Goal: Book appointment/travel/reservation

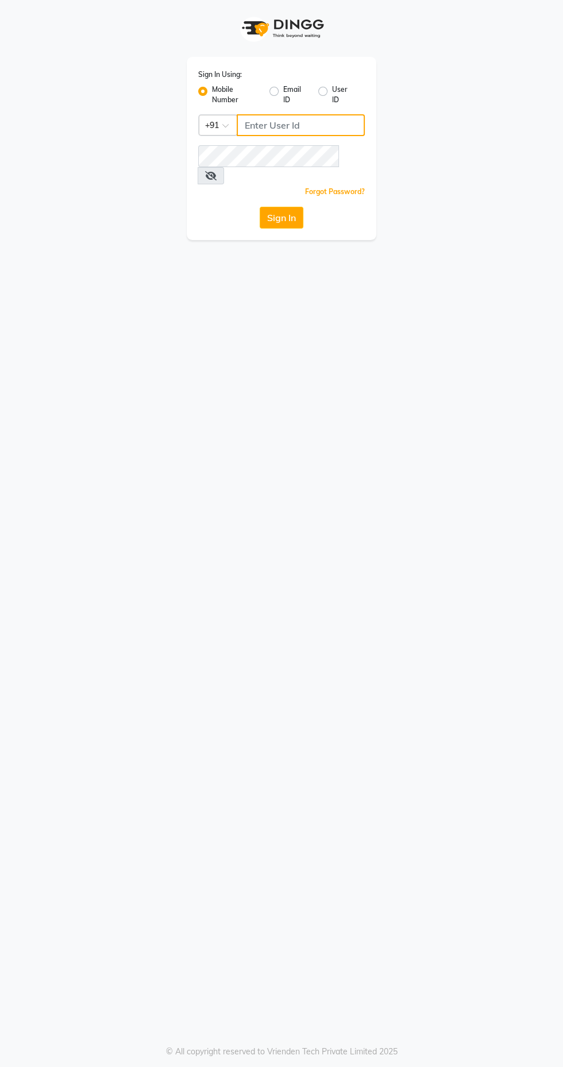
click at [305, 127] on input "Username" at bounding box center [301, 125] width 128 height 22
type input "9769573973"
click at [260, 207] on button "Sign In" at bounding box center [282, 218] width 44 height 22
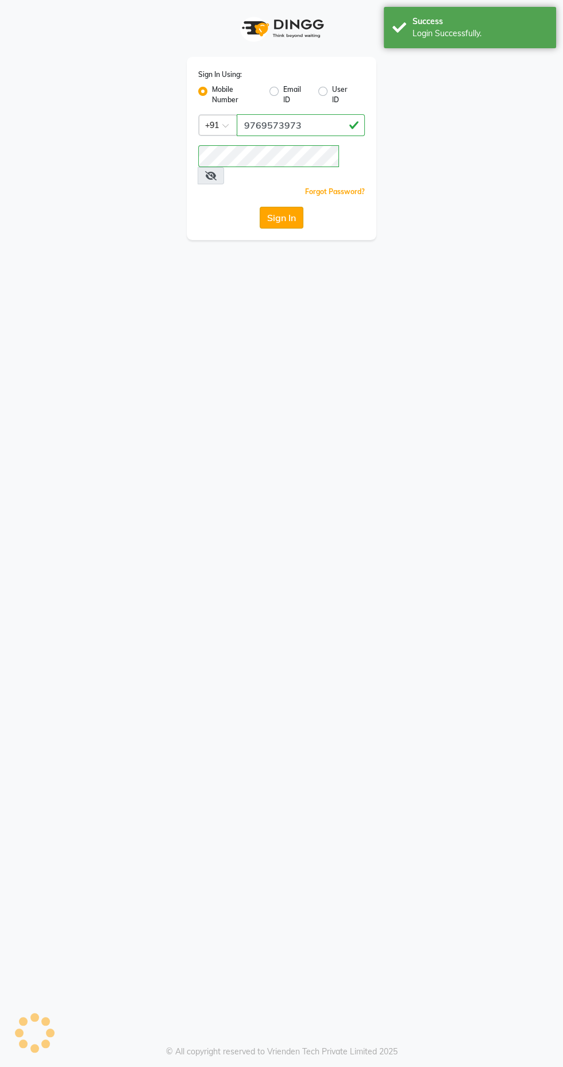
click at [280, 207] on button "Sign In" at bounding box center [282, 218] width 44 height 22
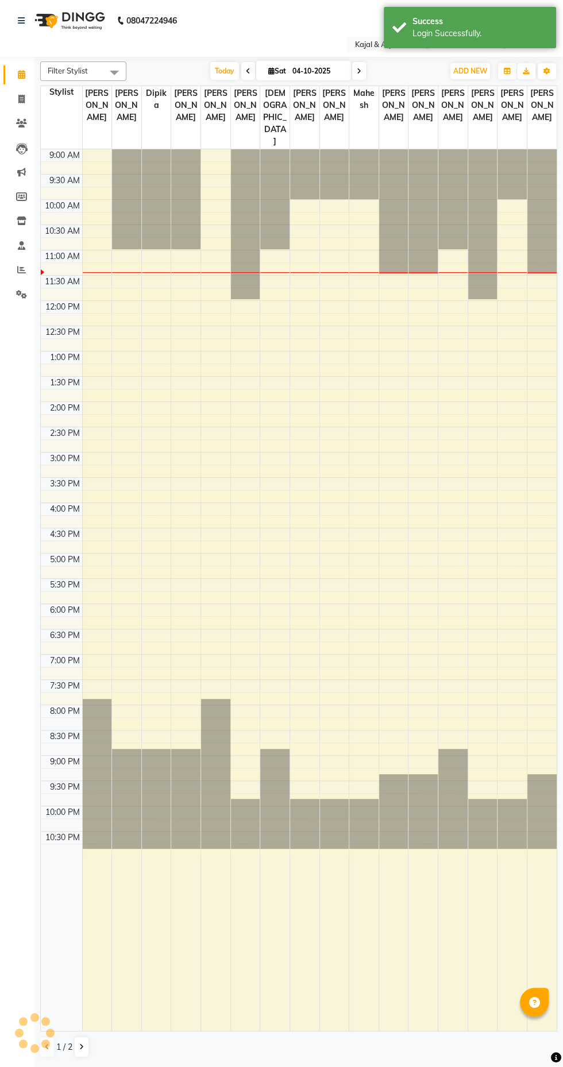
select select "en"
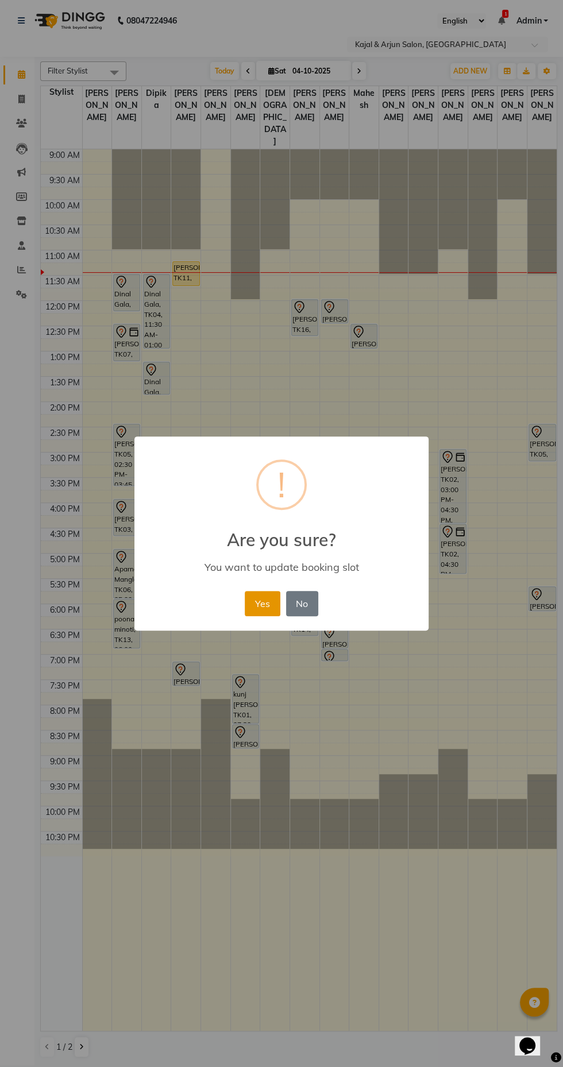
click at [255, 600] on button "Yes" at bounding box center [262, 603] width 35 height 25
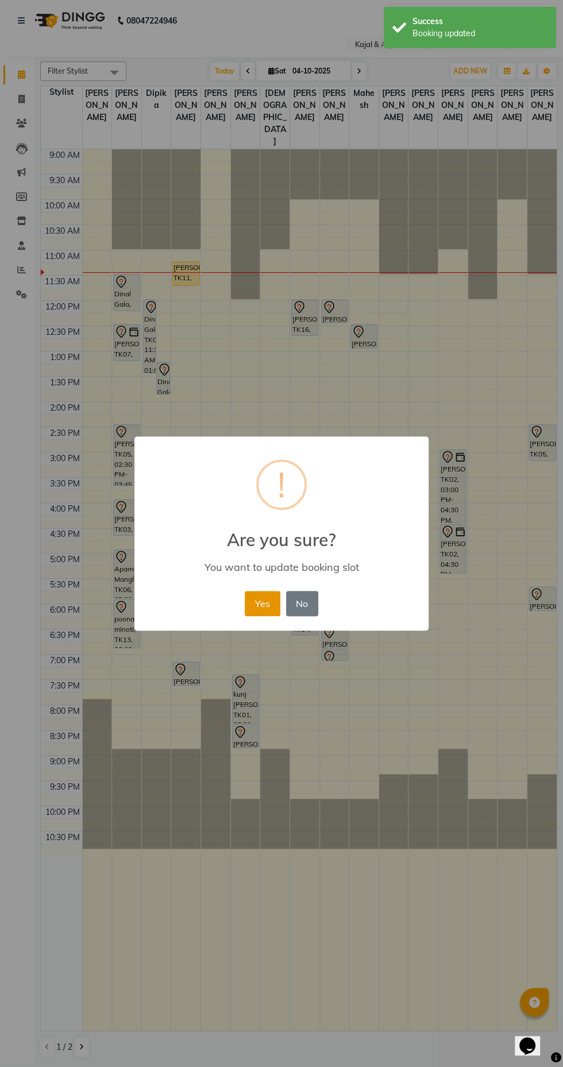
click at [267, 610] on button "Yes" at bounding box center [262, 603] width 35 height 25
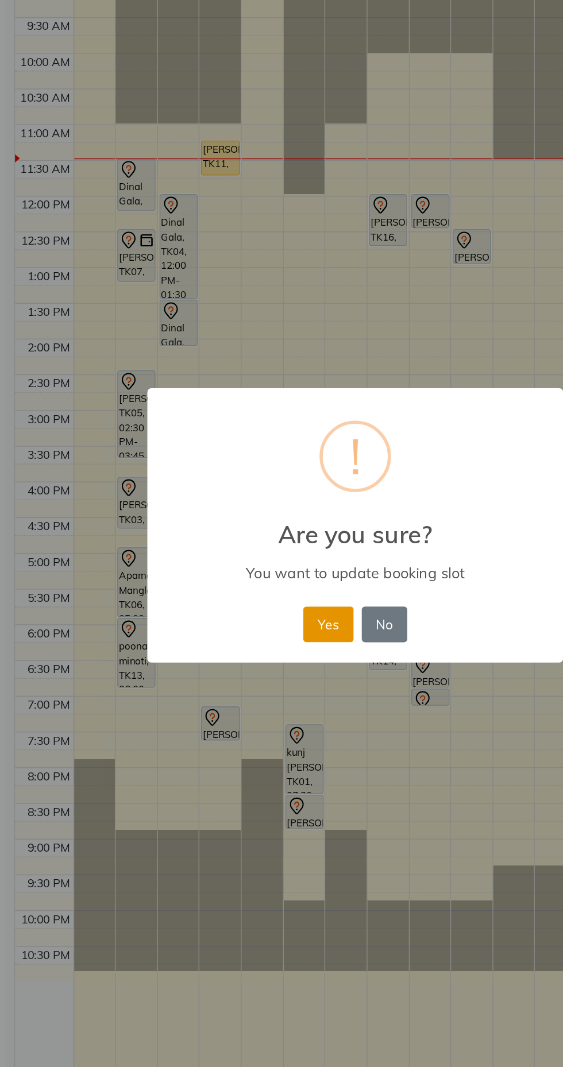
click at [260, 610] on button "Yes" at bounding box center [262, 603] width 35 height 25
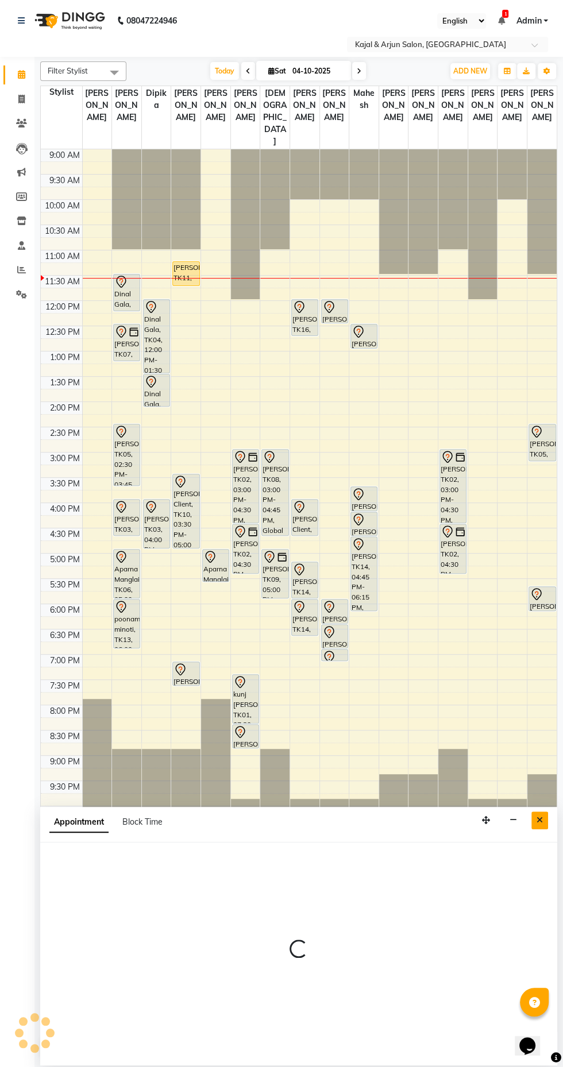
click at [541, 820] on icon "Close" at bounding box center [540, 820] width 6 height 8
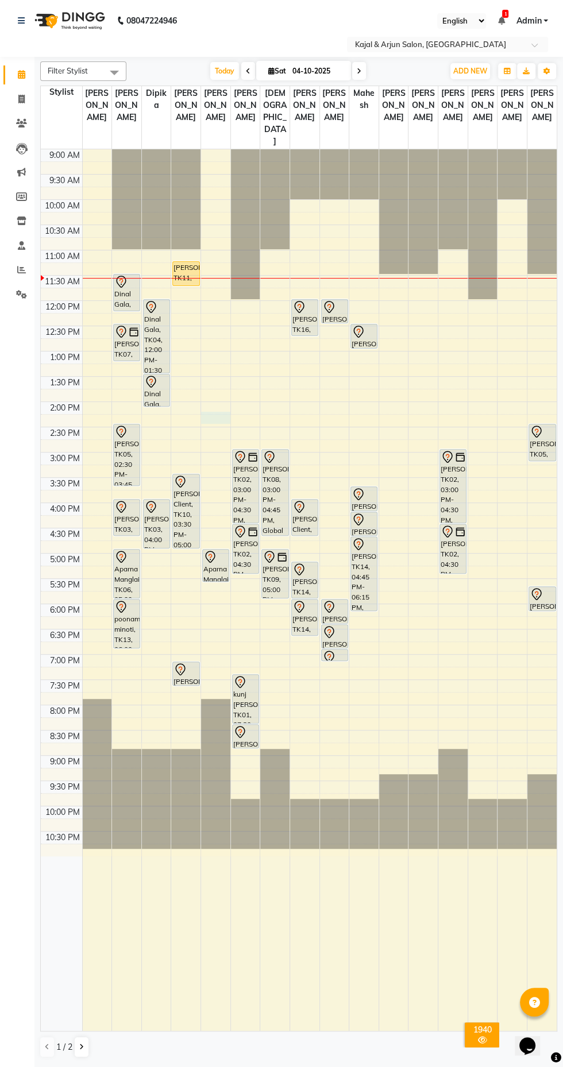
click at [215, 424] on div at bounding box center [215, 418] width 29 height 12
select select "6992"
select select "855"
select select "tentative"
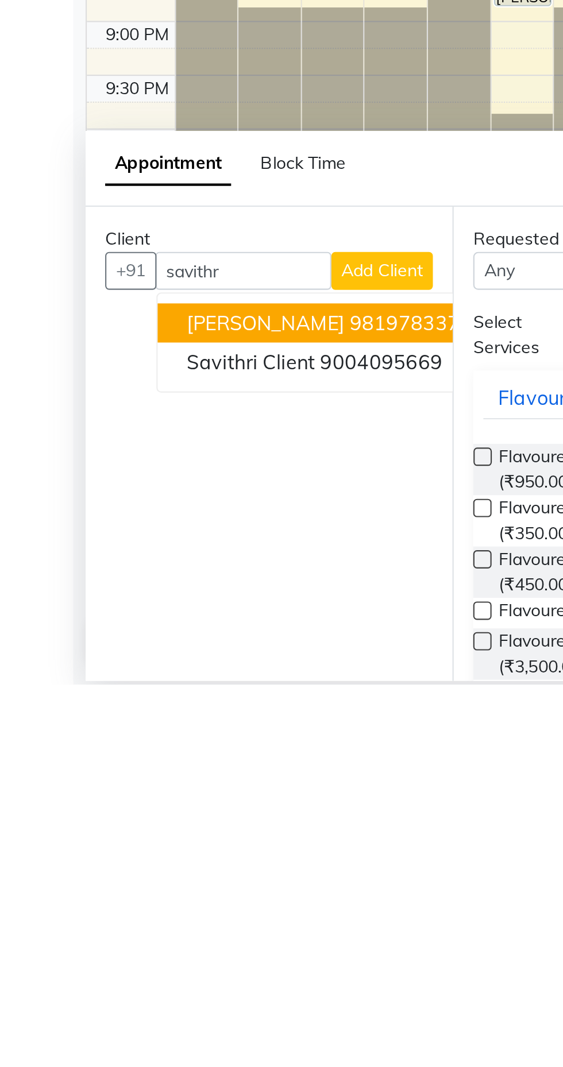
click at [150, 901] on span "[PERSON_NAME]" at bounding box center [125, 897] width 74 height 11
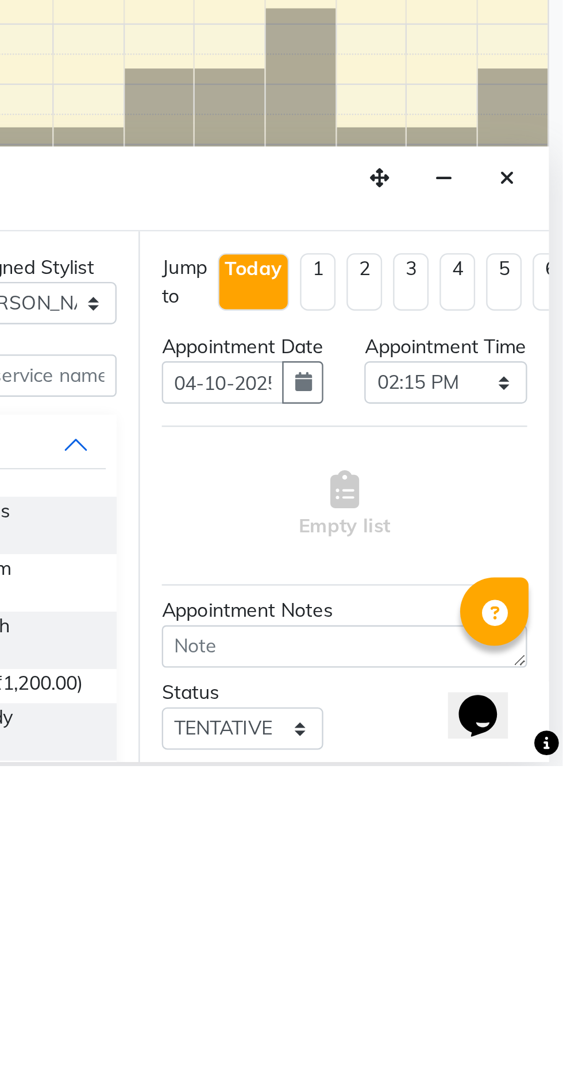
type input "9819783373"
click at [516, 897] on div "Appointment Time" at bounding box center [514, 891] width 68 height 12
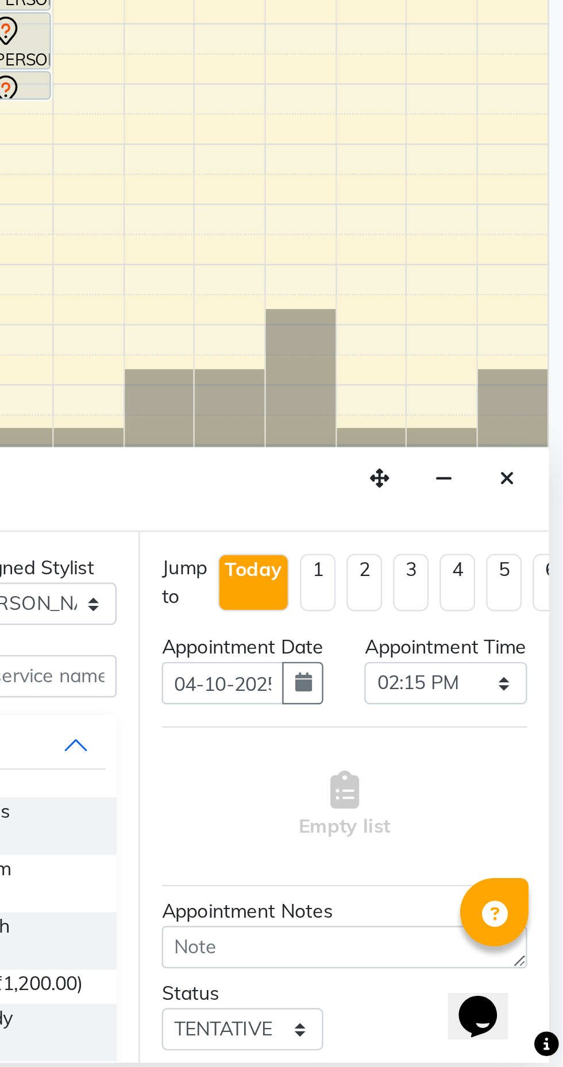
click at [509, 793] on td at bounding box center [319, 787] width 475 height 13
click at [503, 915] on select "Select 10:00 AM 10:15 AM 10:30 AM 10:45 AM 11:00 AM 11:15 AM 11:30 AM 11:45 AM …" at bounding box center [514, 906] width 68 height 18
select select "870"
click at [480, 909] on select "Select 10:00 AM 10:15 AM 10:30 AM 10:45 AM 11:00 AM 11:15 AM 11:30 AM 11:45 AM …" at bounding box center [514, 906] width 68 height 18
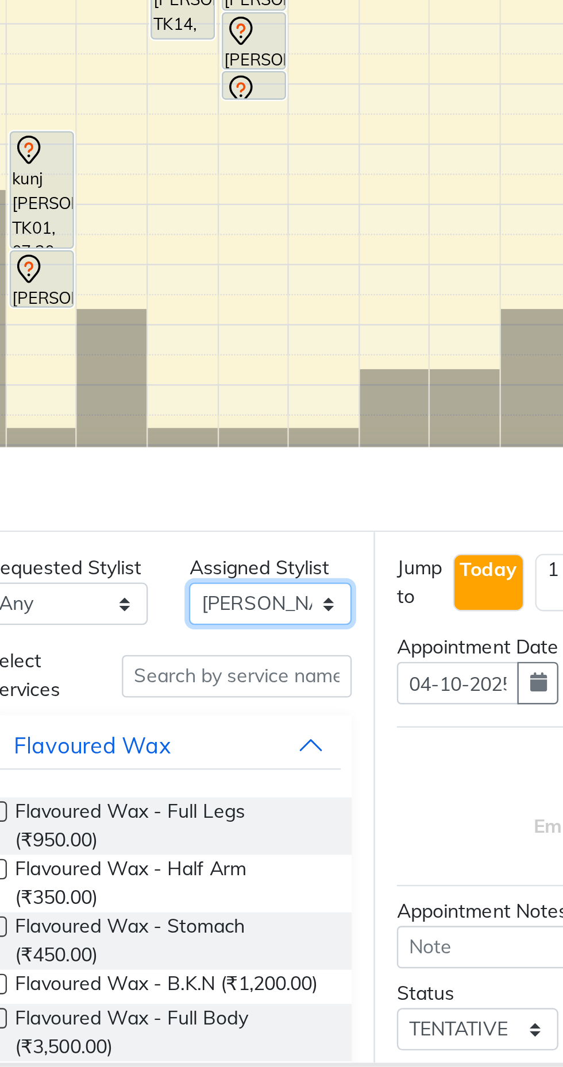
click at [337, 874] on select "Select Arjun Sir [PERSON_NAME] [PERSON_NAME] [PERSON_NAME] [PERSON_NAME] [PERSO…" at bounding box center [341, 873] width 68 height 18
select select "71885"
click at [307, 864] on select "Select Arjun Sir [PERSON_NAME] [PERSON_NAME] [PERSON_NAME] [PERSON_NAME] [PERSO…" at bounding box center [341, 873] width 68 height 18
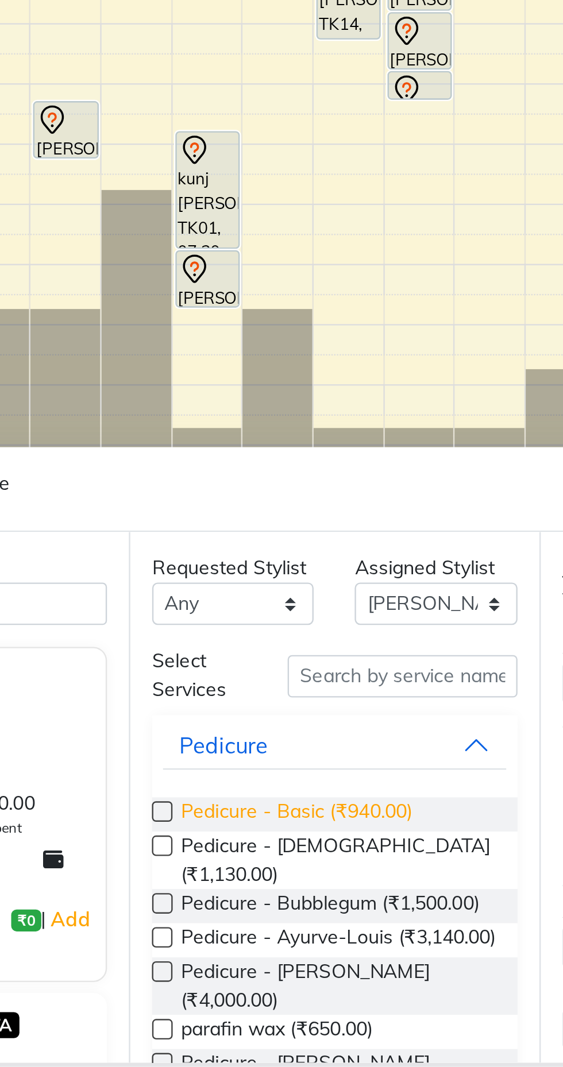
click at [277, 962] on span "Pedicure - Basic (₹940.00)" at bounding box center [282, 961] width 97 height 14
checkbox input "false"
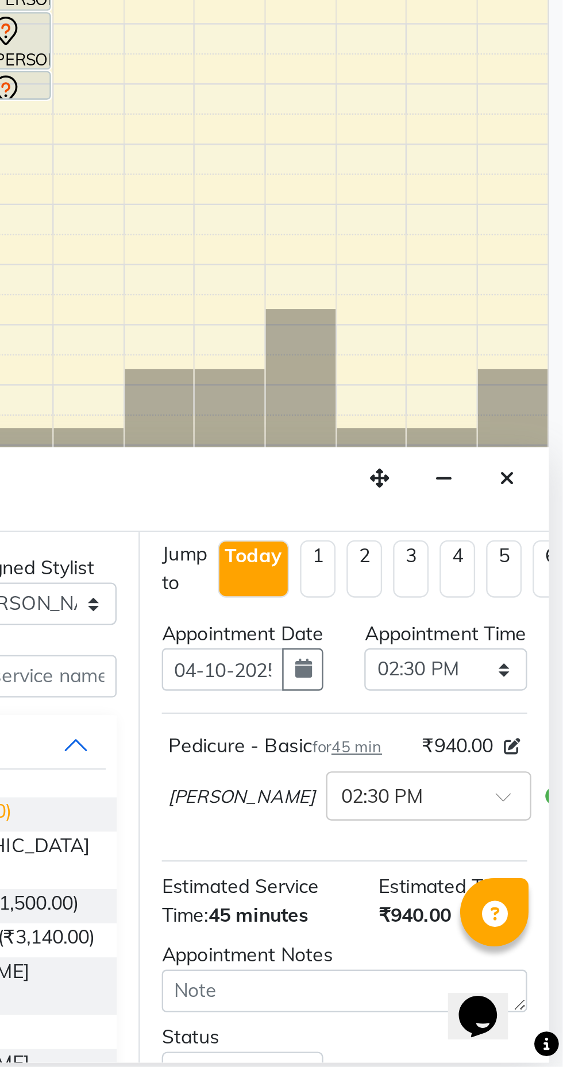
scroll to position [1, 0]
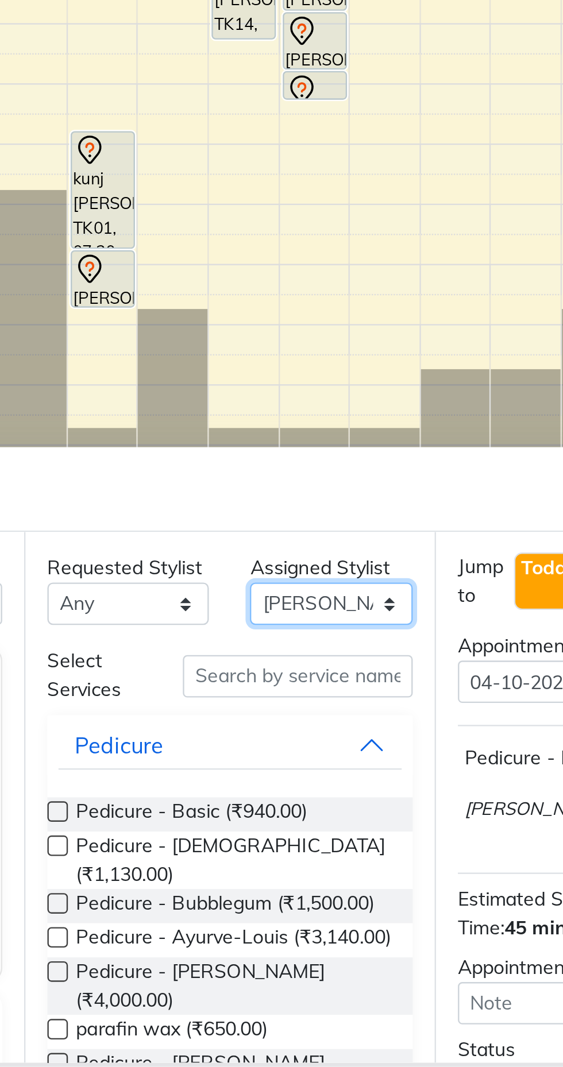
click at [340, 877] on select "Select Arjun Sir [PERSON_NAME] [PERSON_NAME] [PERSON_NAME] [PERSON_NAME] [PERSO…" at bounding box center [341, 873] width 68 height 18
select select "6992"
click at [307, 864] on select "Select Arjun Sir [PERSON_NAME] [PERSON_NAME] [PERSON_NAME] [PERSON_NAME] [PERSO…" at bounding box center [341, 873] width 68 height 18
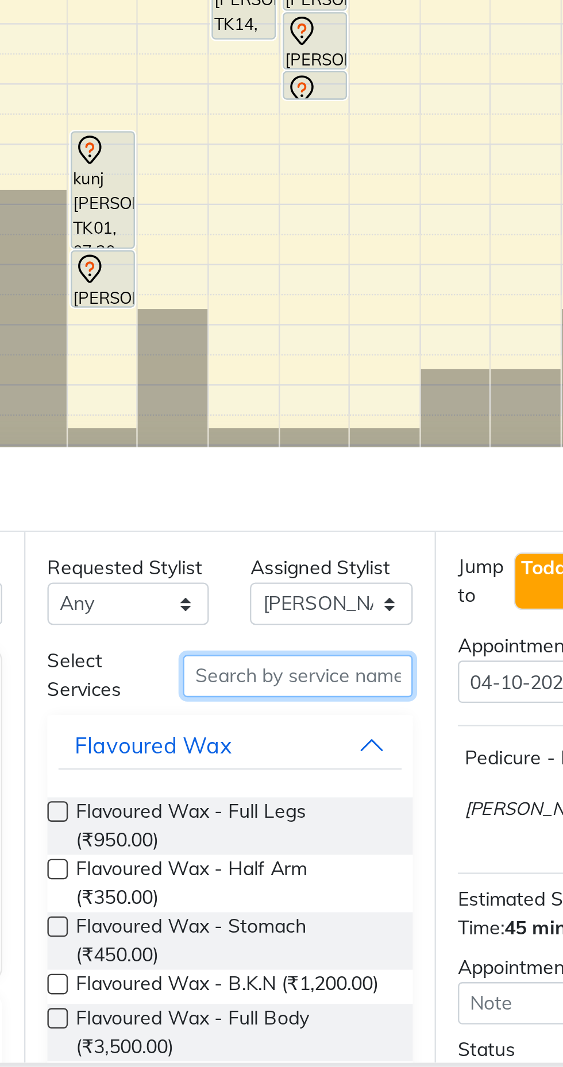
click at [317, 903] on input "text" at bounding box center [327, 903] width 97 height 18
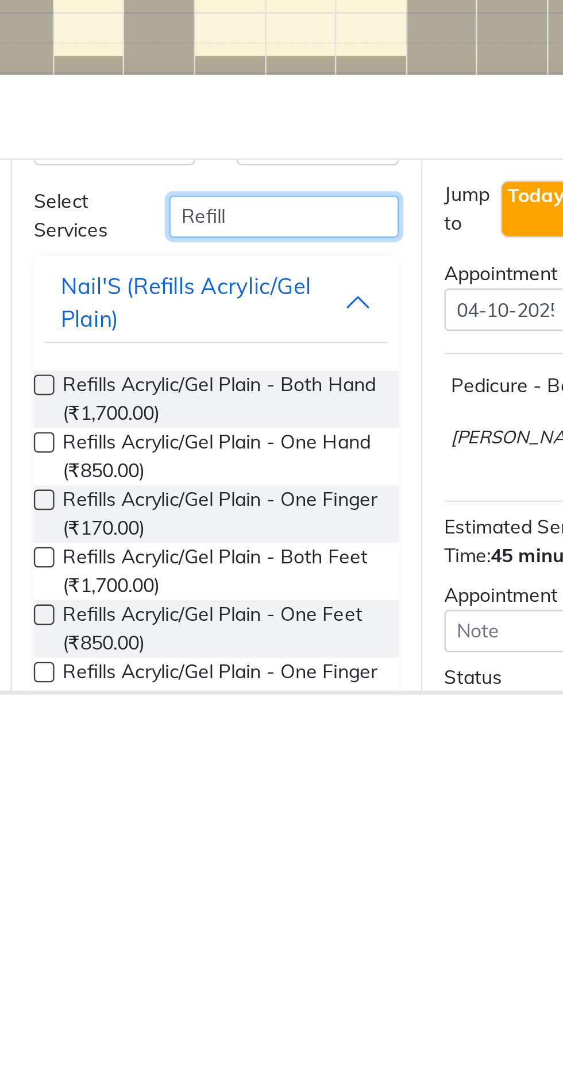
scroll to position [38, 0]
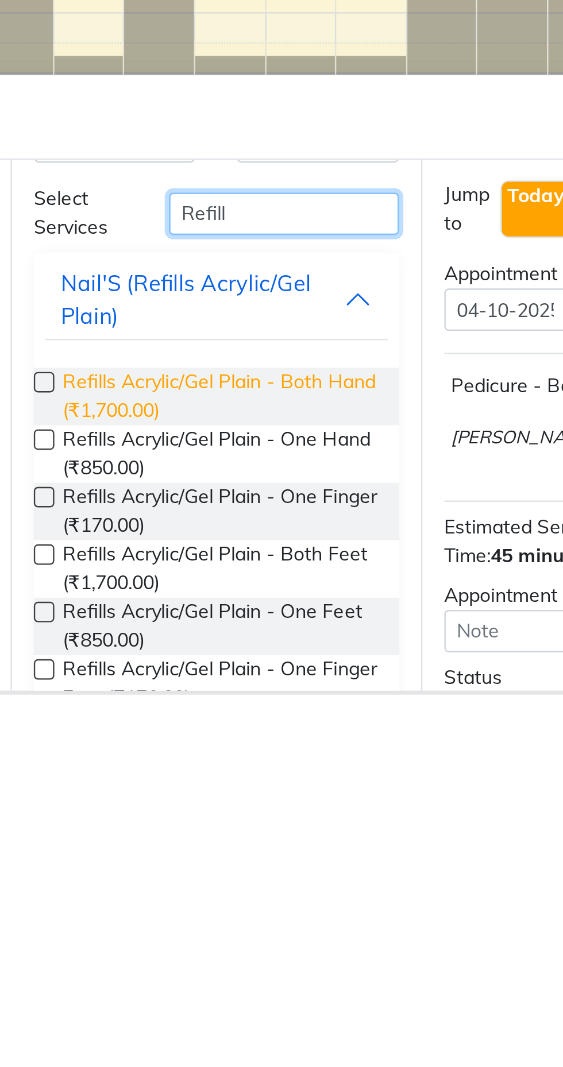
type input "Refill"
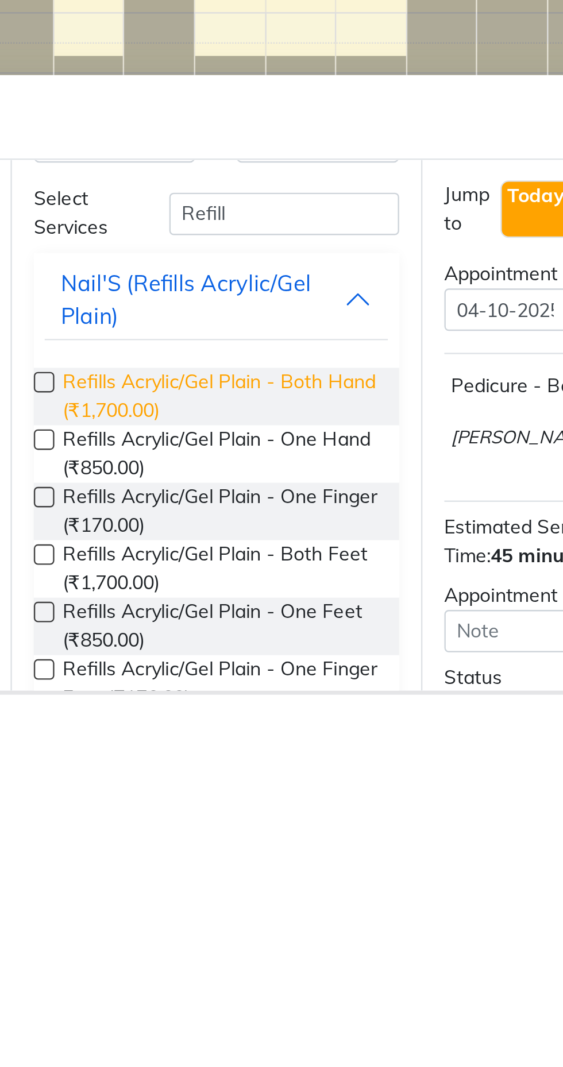
click at [302, 946] on span "Refills Acrylic/Gel Plain - Both Hand (₹1,700.00)" at bounding box center [300, 942] width 132 height 24
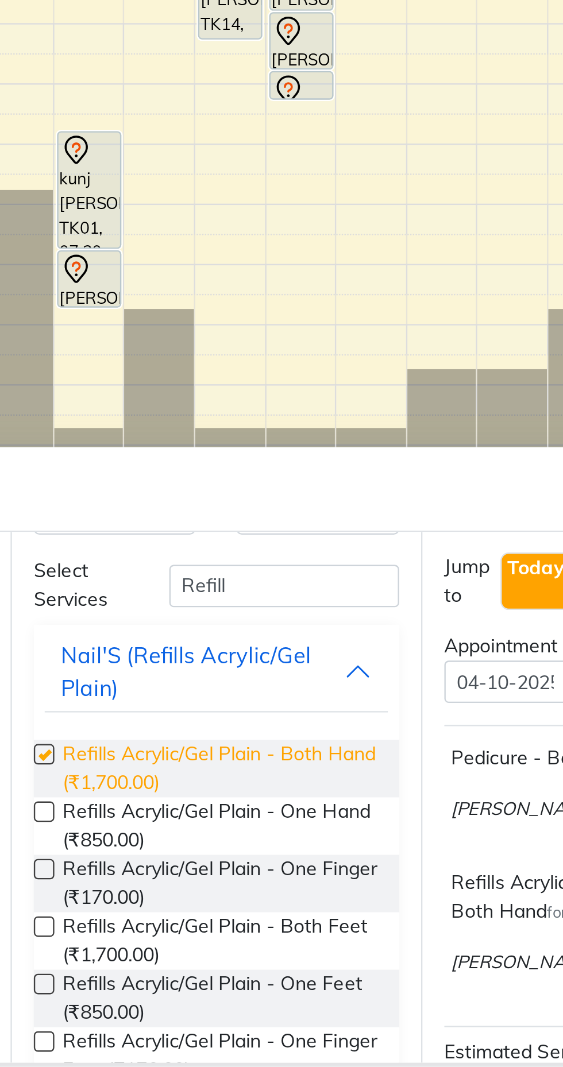
checkbox input "false"
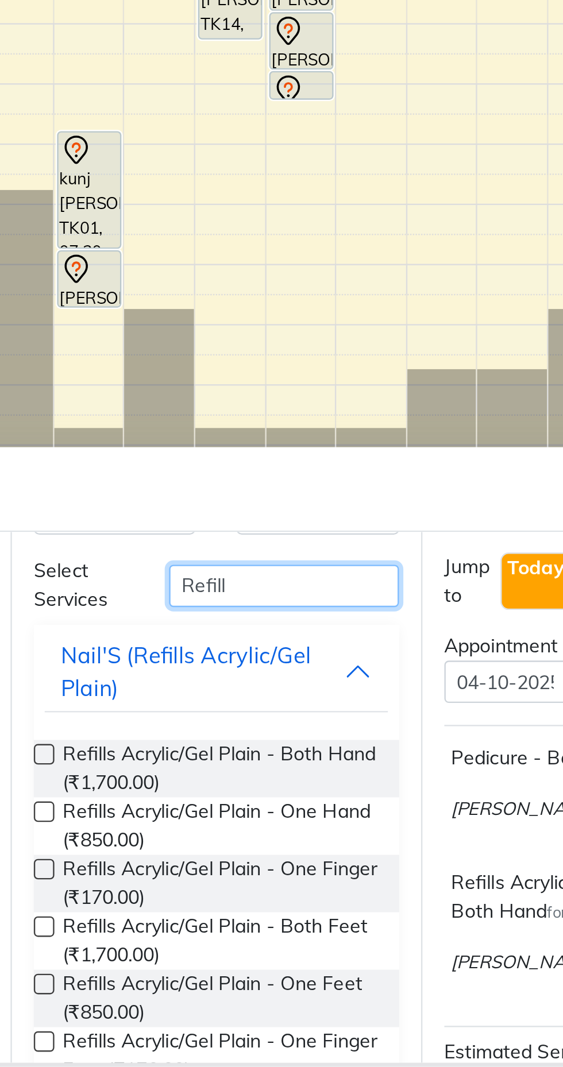
click at [325, 859] on input "Refill" at bounding box center [327, 866] width 97 height 18
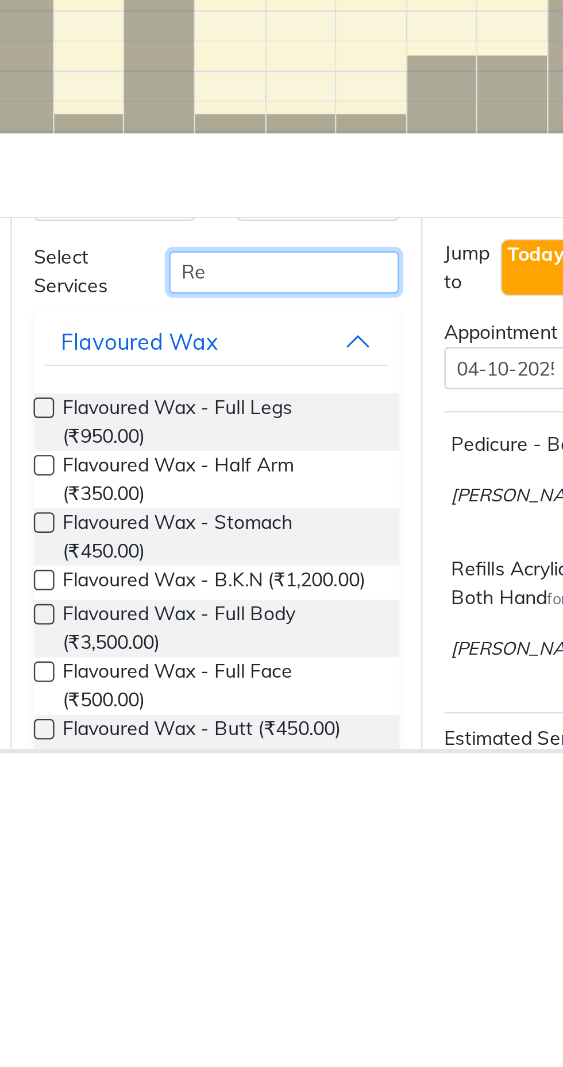
type input "R"
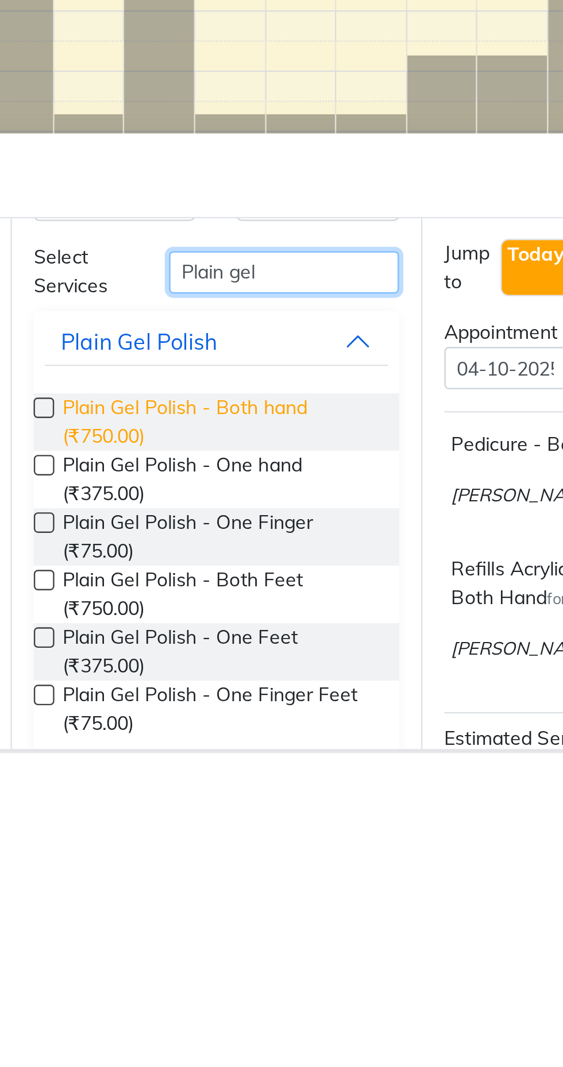
type input "Plain gel"
click at [304, 924] on span "Plain Gel Polish - Both hand (₹750.00)" at bounding box center [300, 928] width 132 height 24
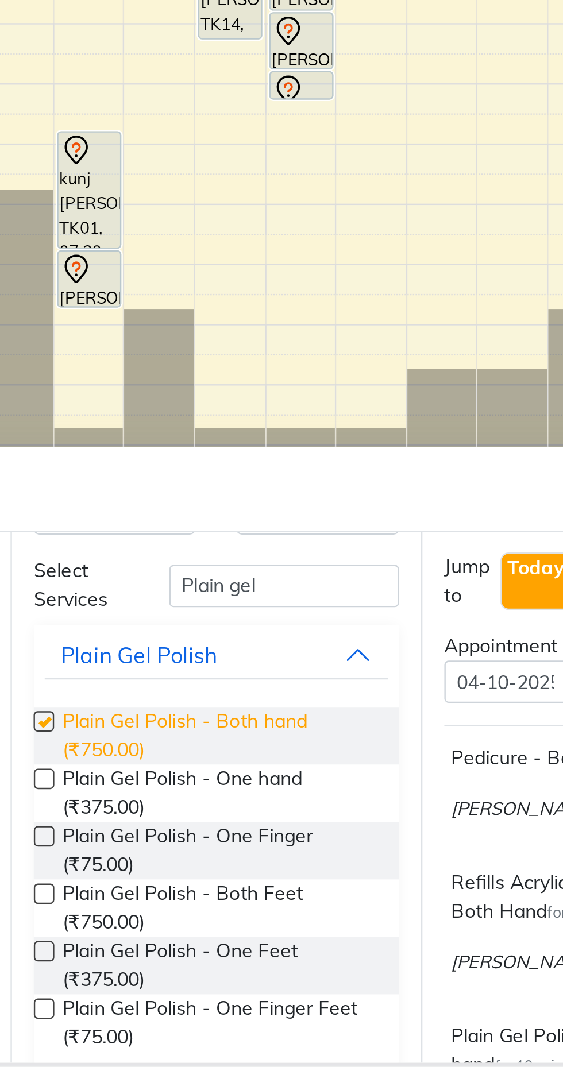
checkbox input "false"
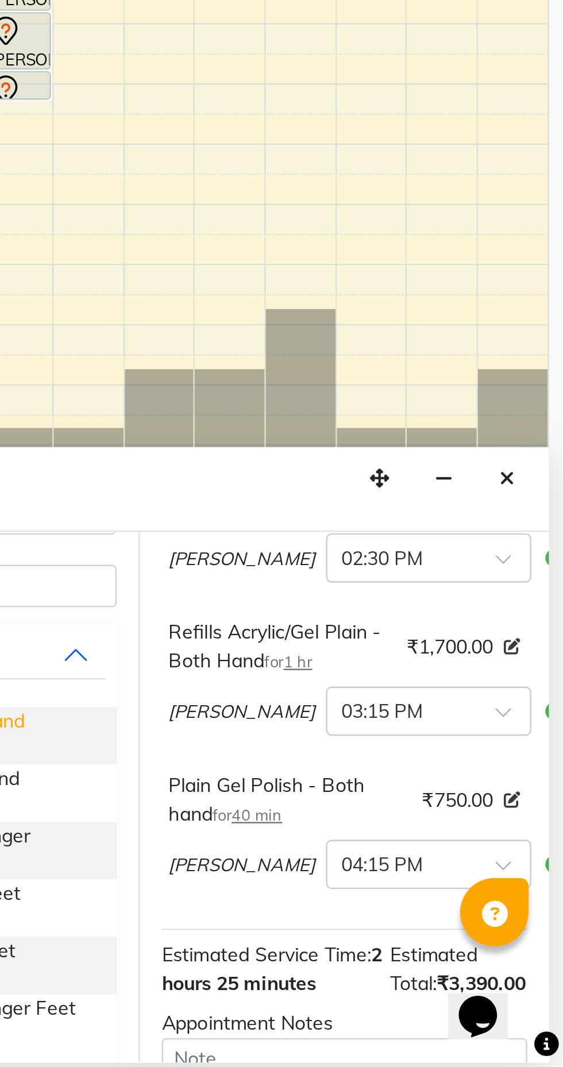
scroll to position [105, 0]
click at [471, 924] on input "text" at bounding box center [495, 918] width 51 height 12
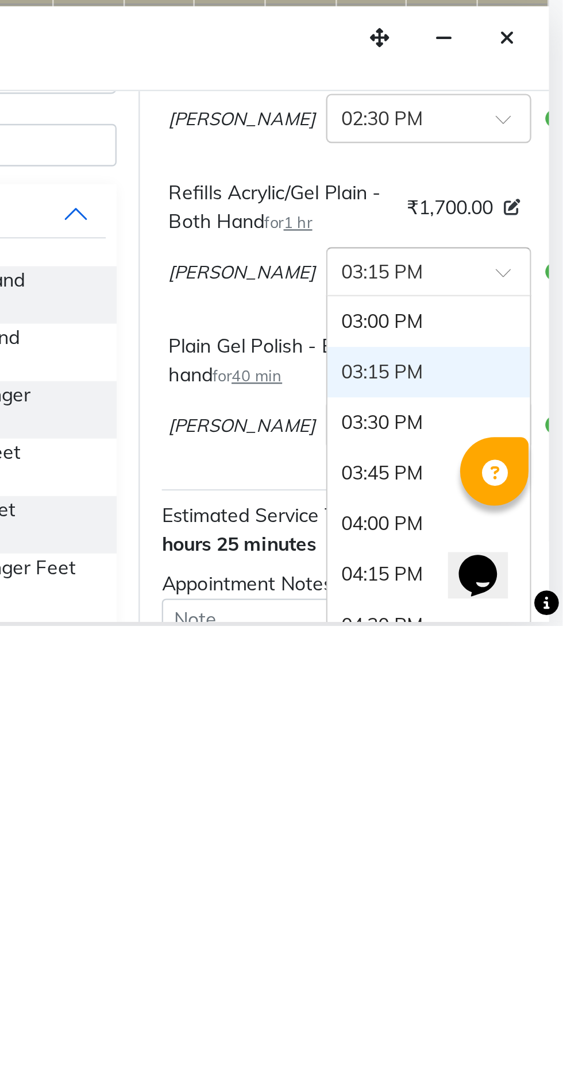
scroll to position [420, 0]
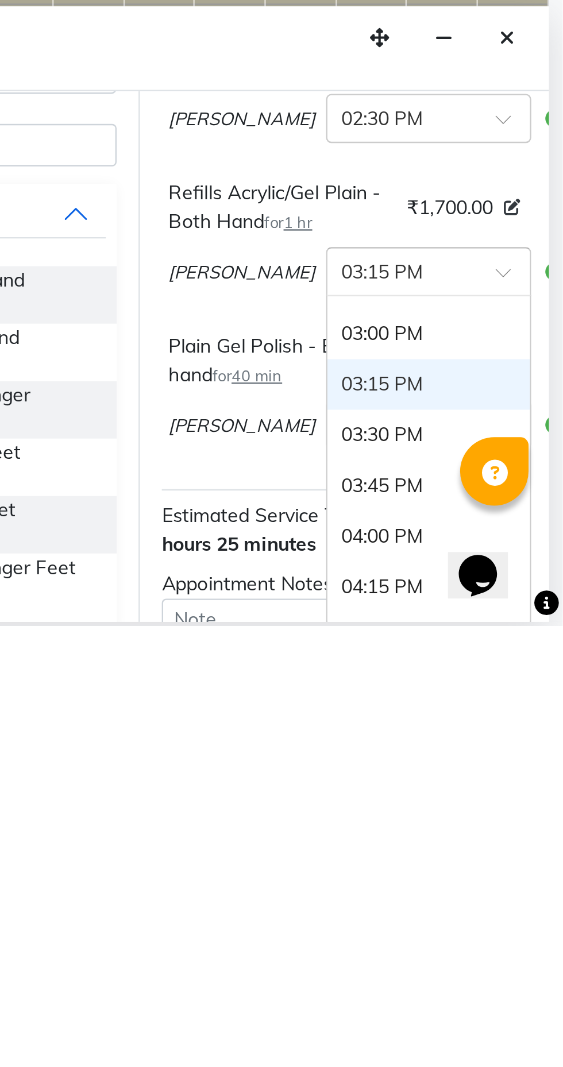
click at [464, 955] on div "03:00 PM" at bounding box center [506, 944] width 85 height 21
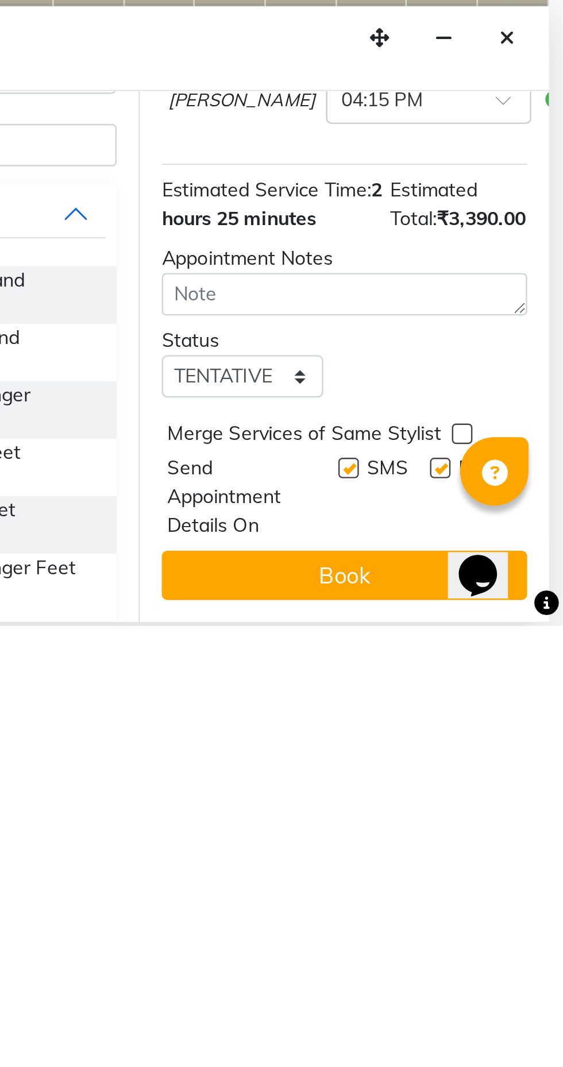
scroll to position [271, 0]
click at [509, 1001] on label at bounding box center [511, 1001] width 9 height 9
click at [509, 1001] on input "checkbox" at bounding box center [510, 1001] width 7 height 7
checkbox input "false"
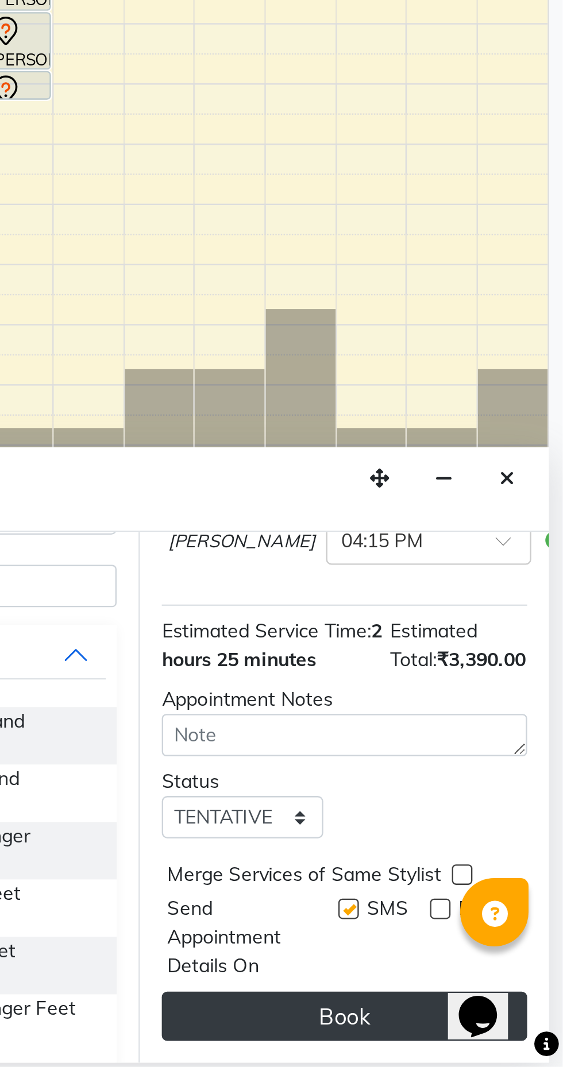
click at [485, 1044] on button "Book" at bounding box center [471, 1046] width 153 height 21
